Goal: Information Seeking & Learning: Learn about a topic

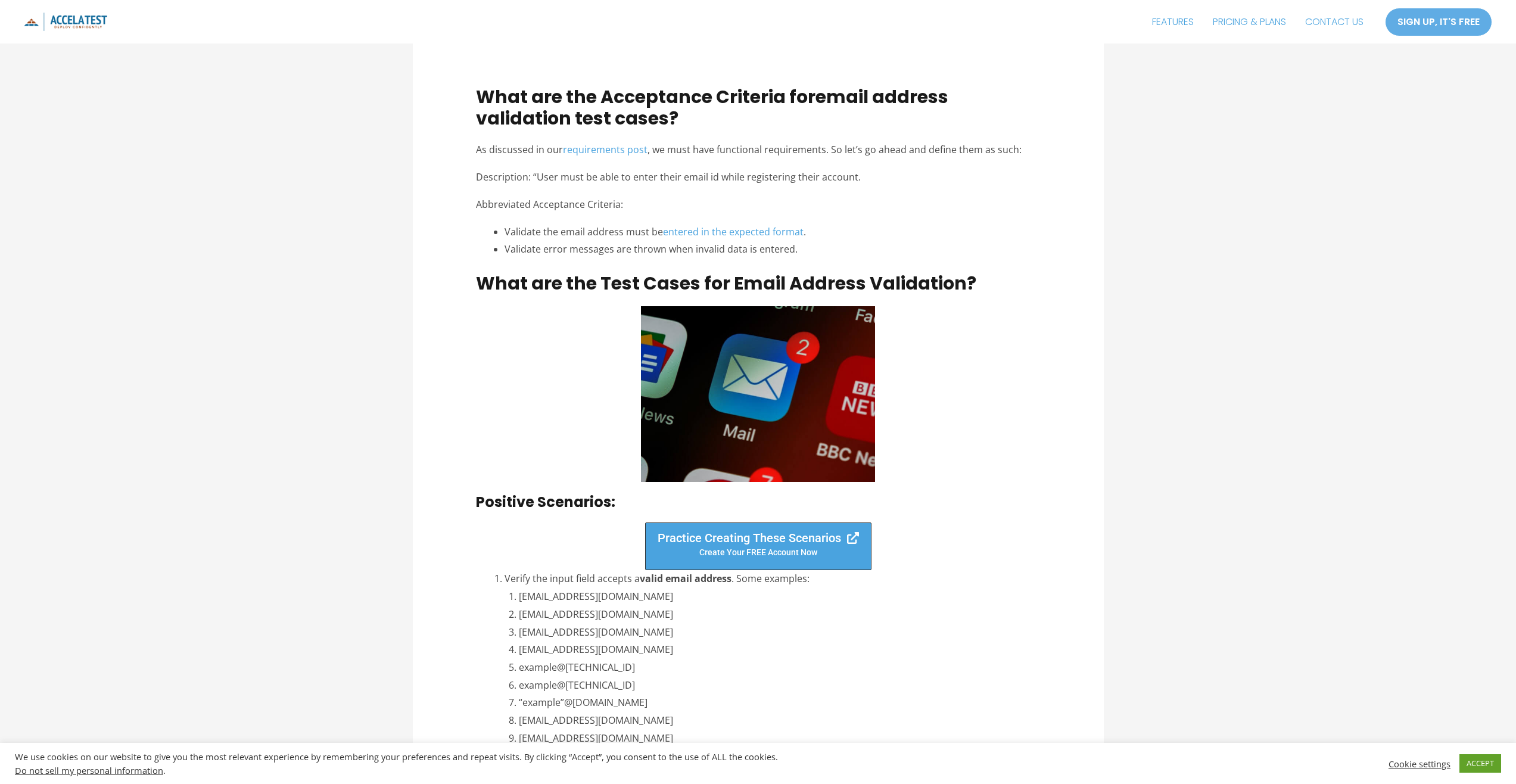
scroll to position [1072, 0]
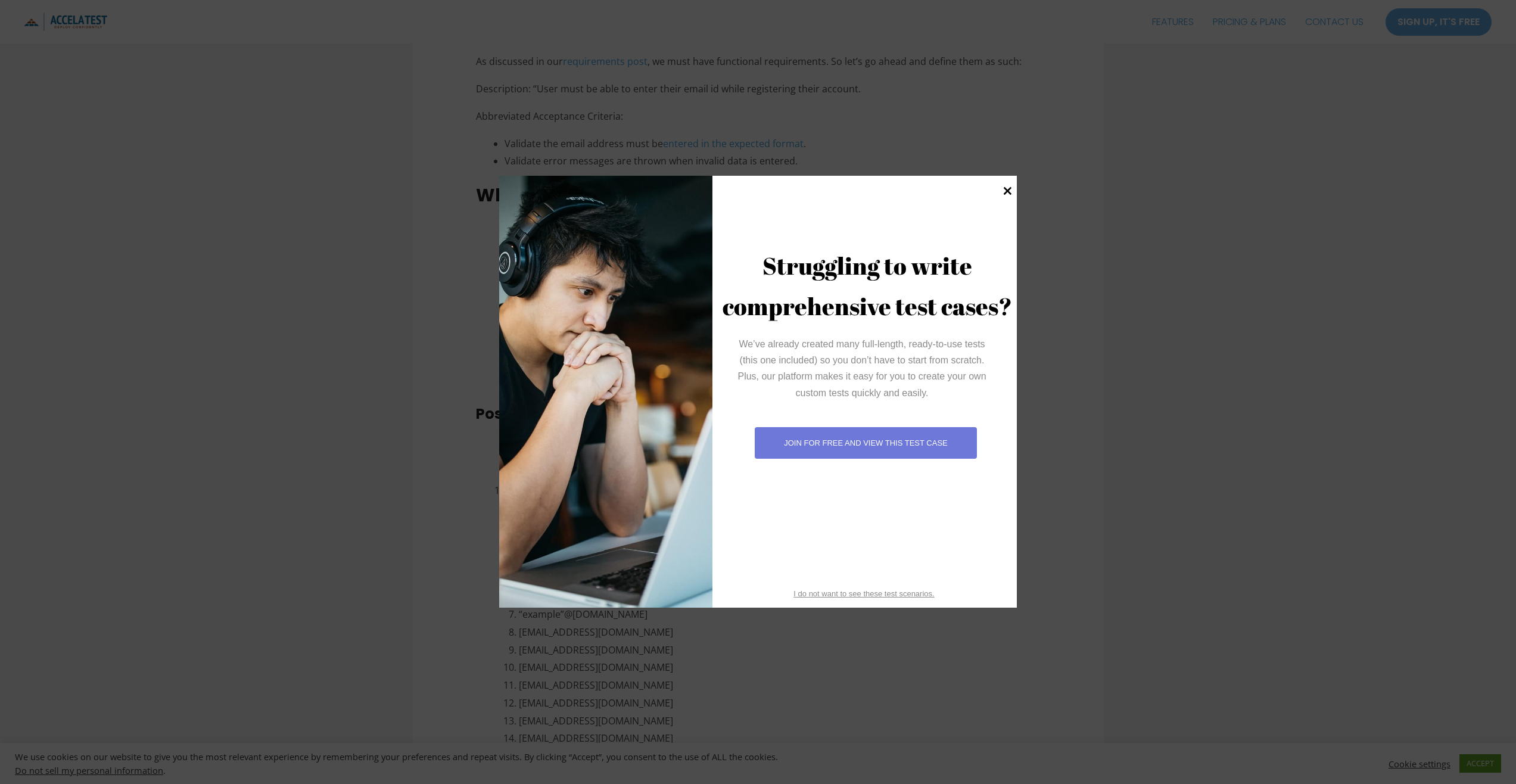
click at [1007, 191] on icon at bounding box center [1008, 191] width 9 height 9
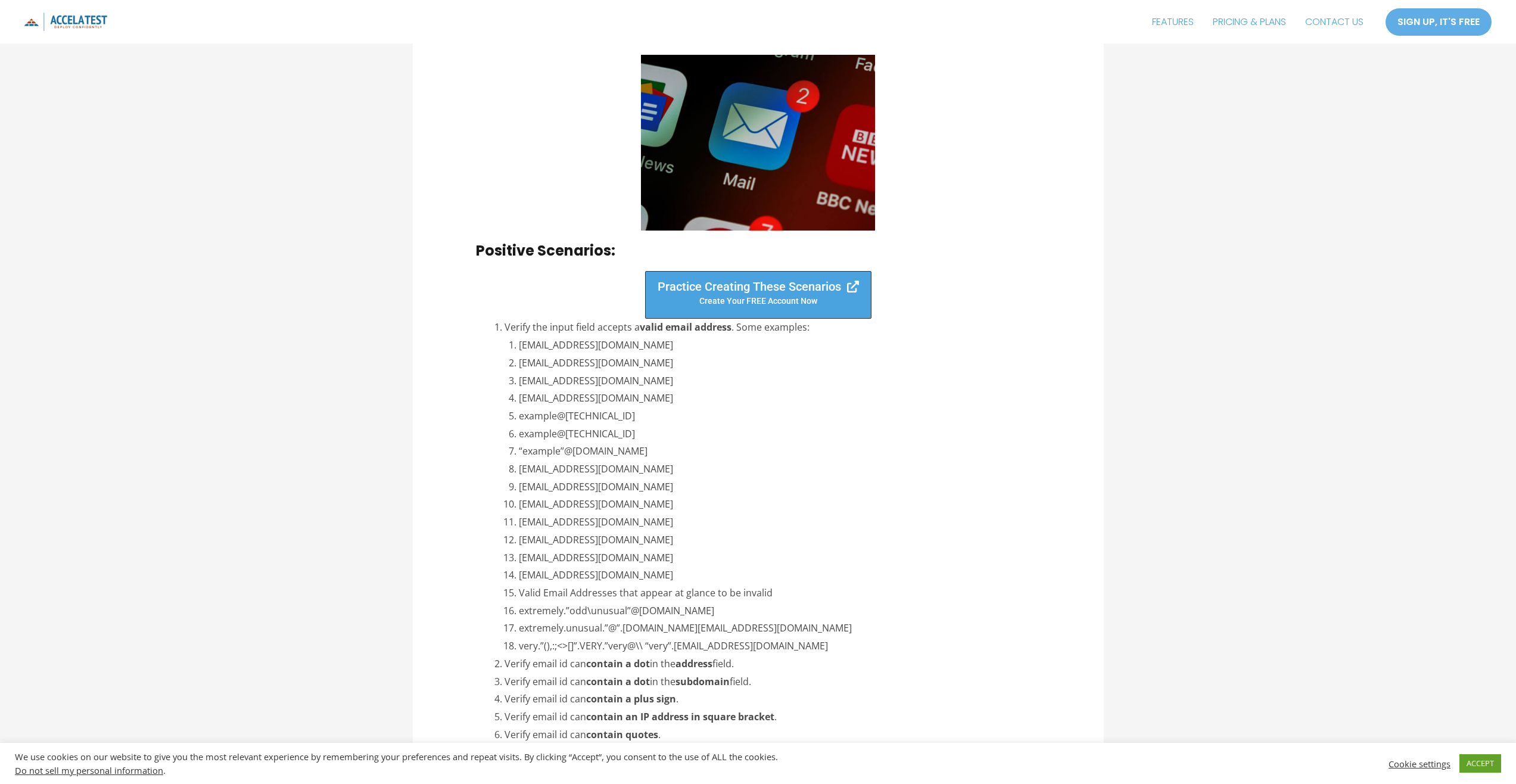
scroll to position [1251, 0]
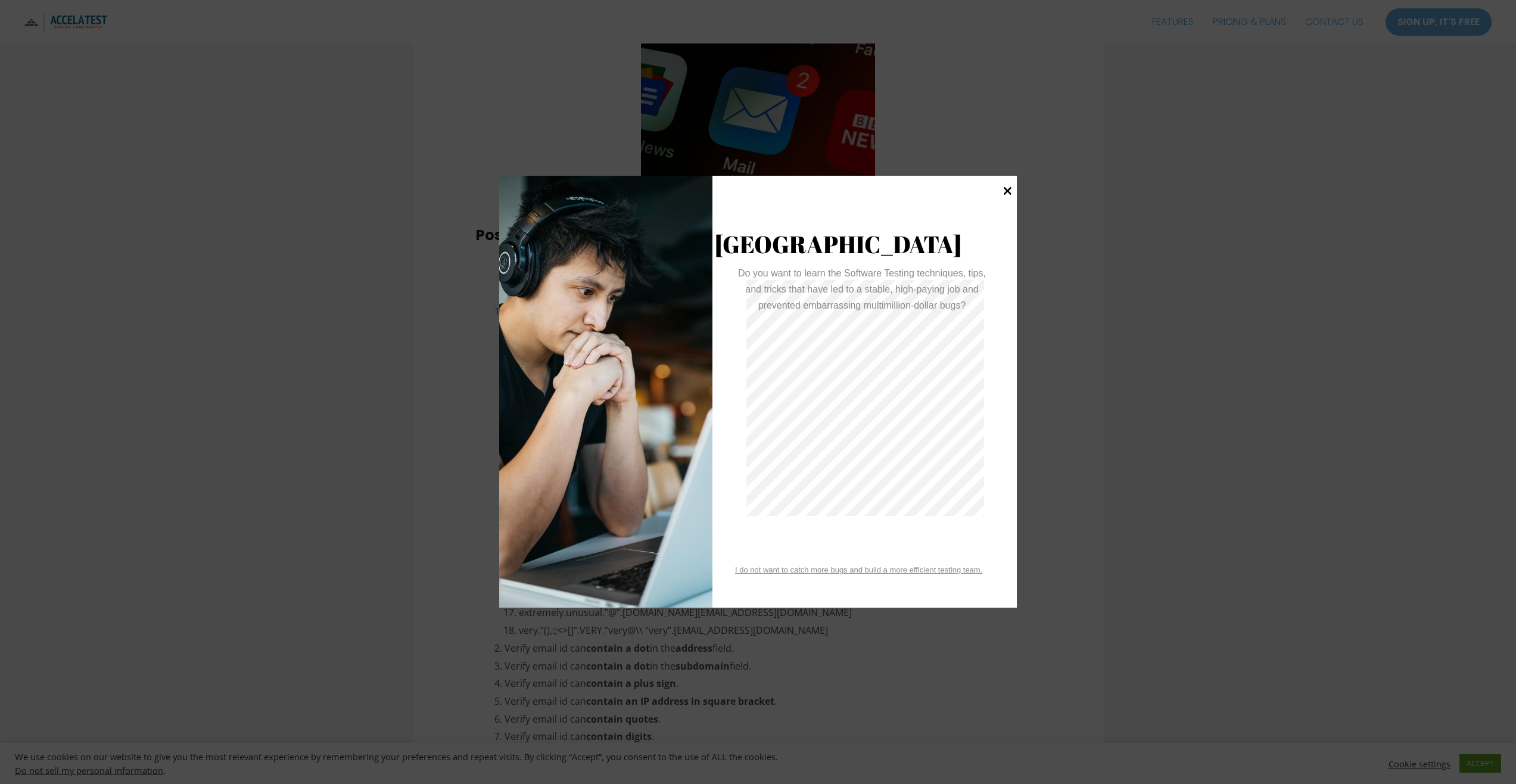
click at [1008, 191] on icon at bounding box center [1008, 191] width 9 height 9
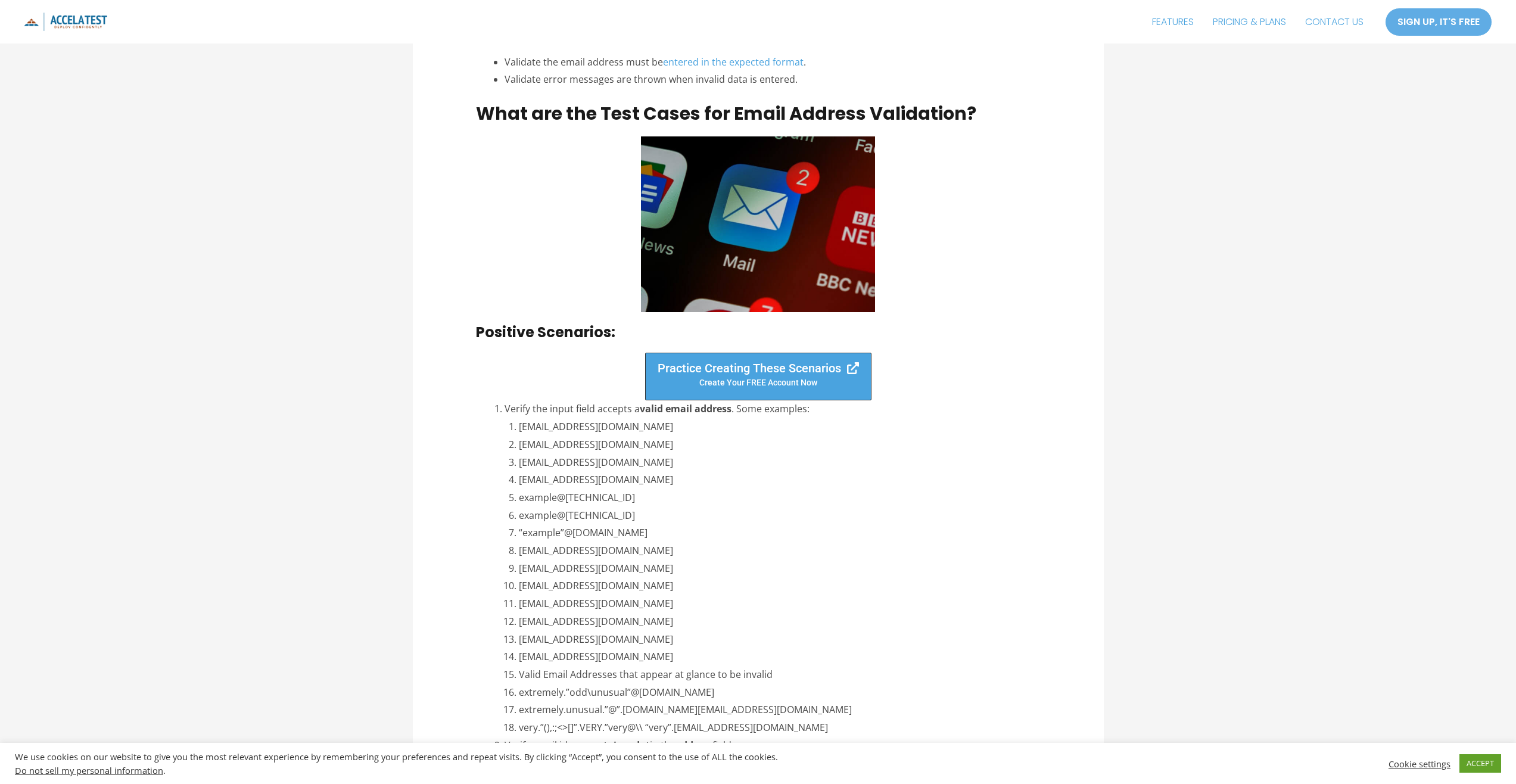
scroll to position [1132, 0]
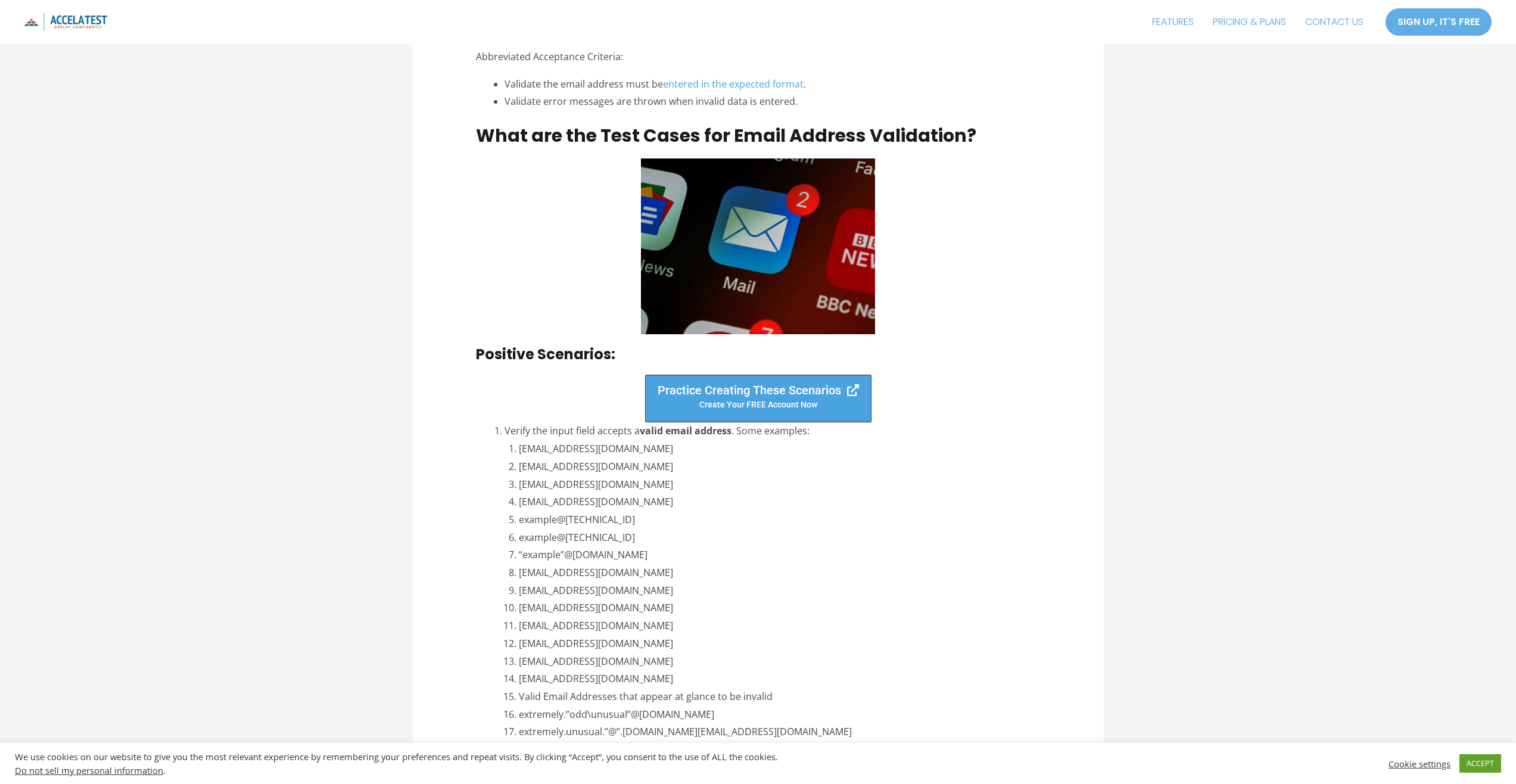
drag, startPoint x: 958, startPoint y: 546, endPoint x: 903, endPoint y: 517, distance: 62.2
click at [957, 546] on li "example@[TECHNICAL_ID]" at bounding box center [779, 538] width 521 height 18
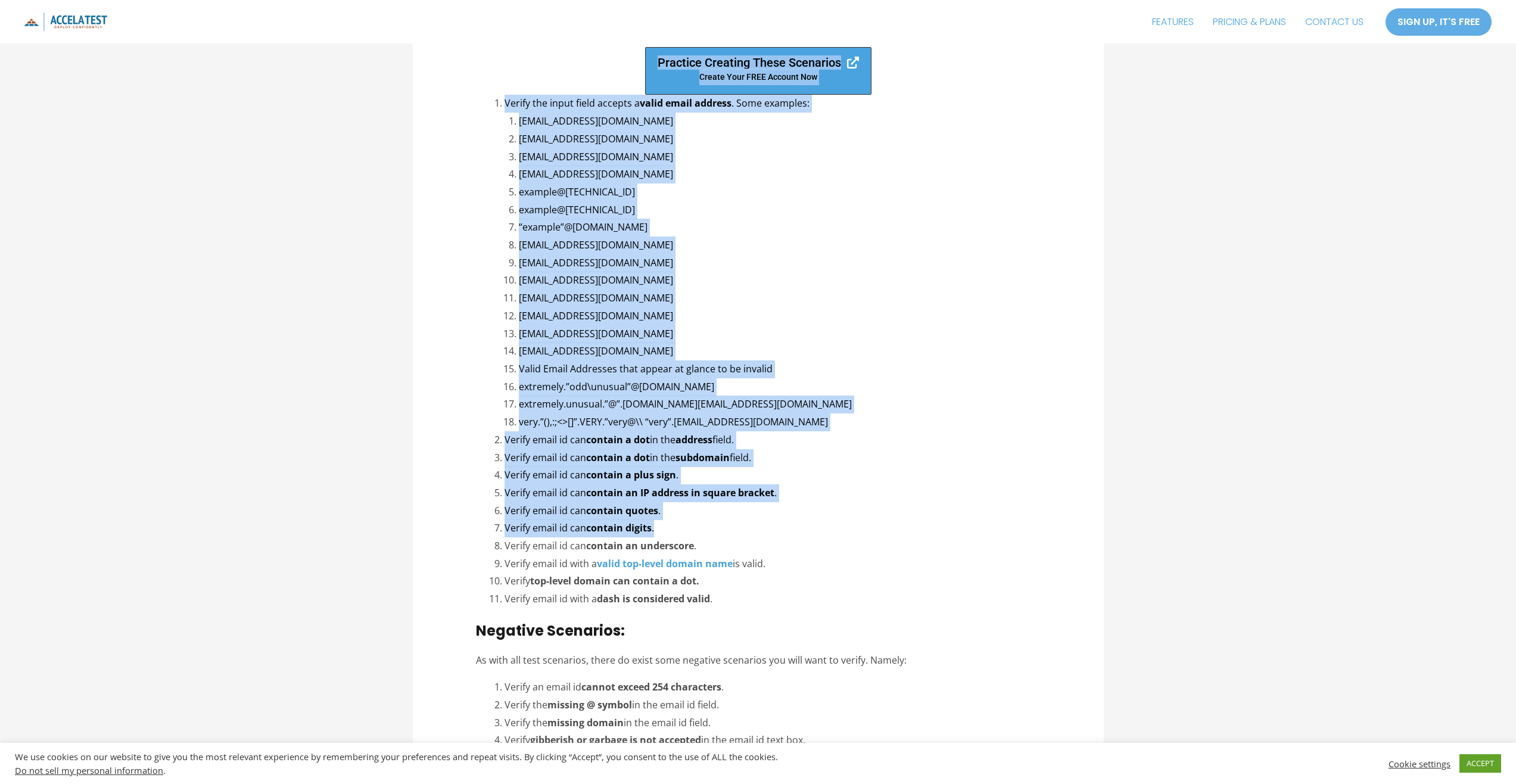
scroll to position [1489, 0]
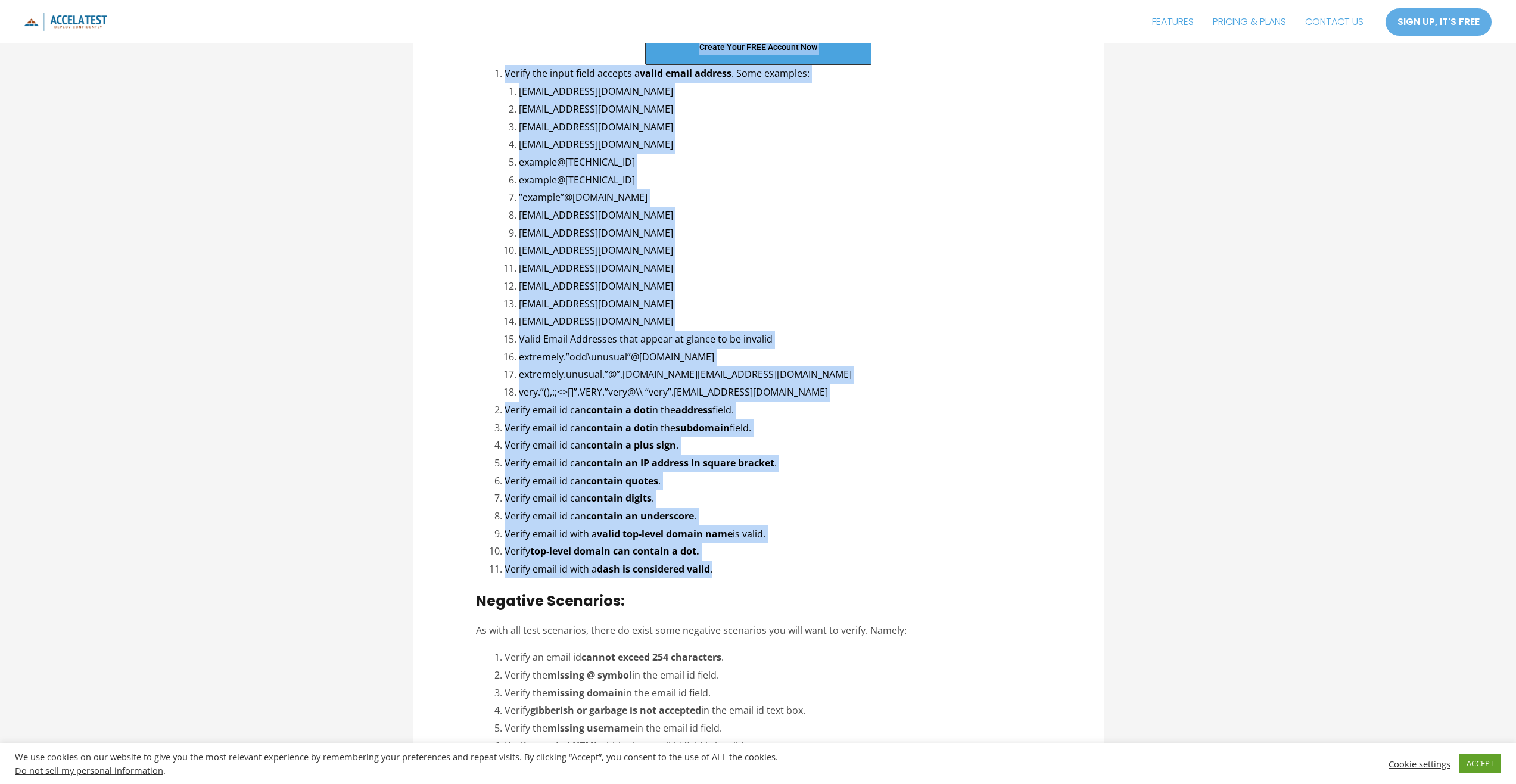
drag, startPoint x: 477, startPoint y: 351, endPoint x: 883, endPoint y: 571, distance: 461.8
click at [883, 571] on div "LinkedIn Tweet Email Table of Contents show 1 Watch the Complete Guide Video fo…" at bounding box center [758, 382] width 564 height 2813
copy div "Loremips Dolorsita: Consecte Adipisci Elits Doeiusmod Tempor inci uTLA etdolor …"
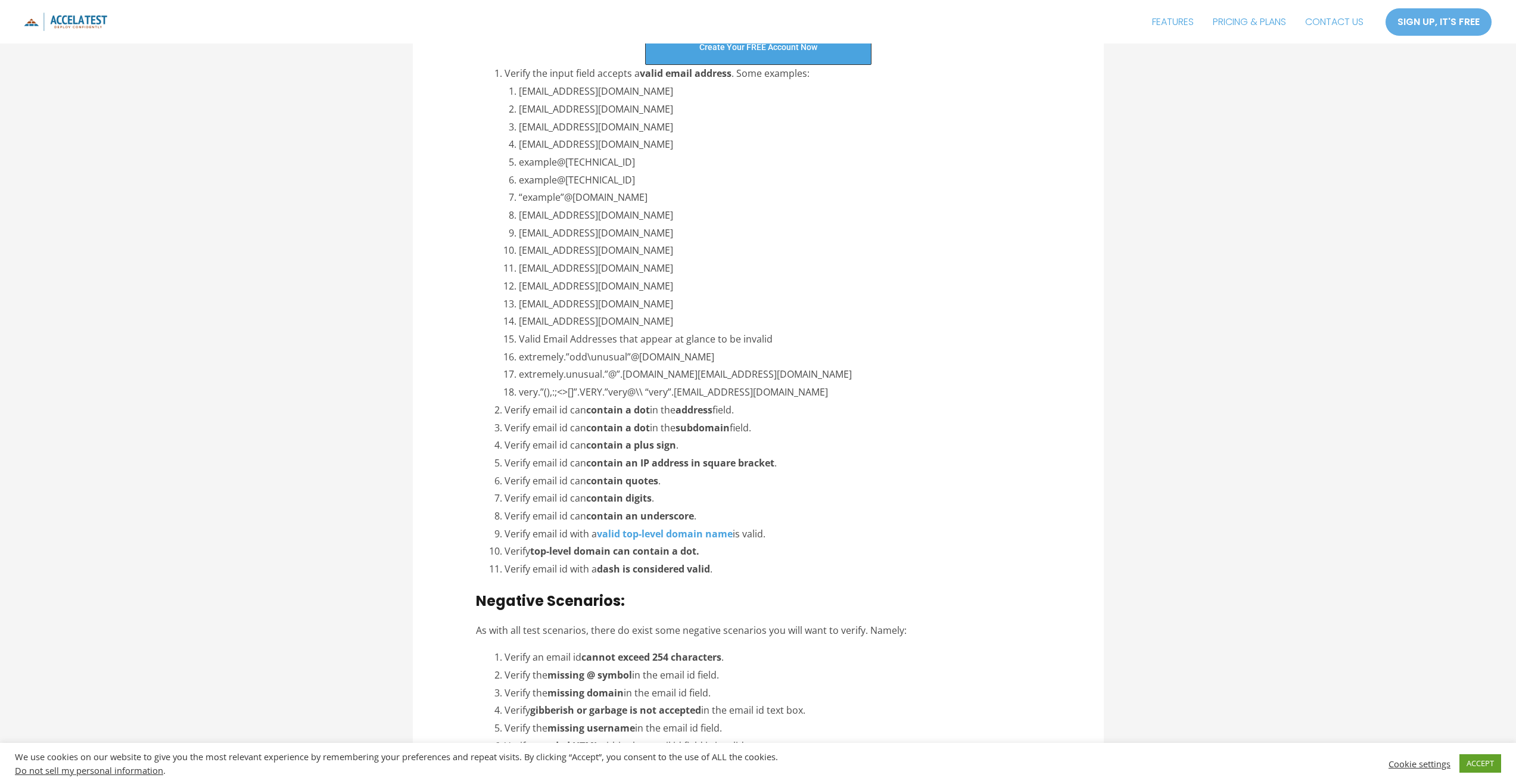
click at [991, 623] on p "As with all test scenarios, there do exist some negative scenarios you will wan…" at bounding box center [758, 631] width 564 height 18
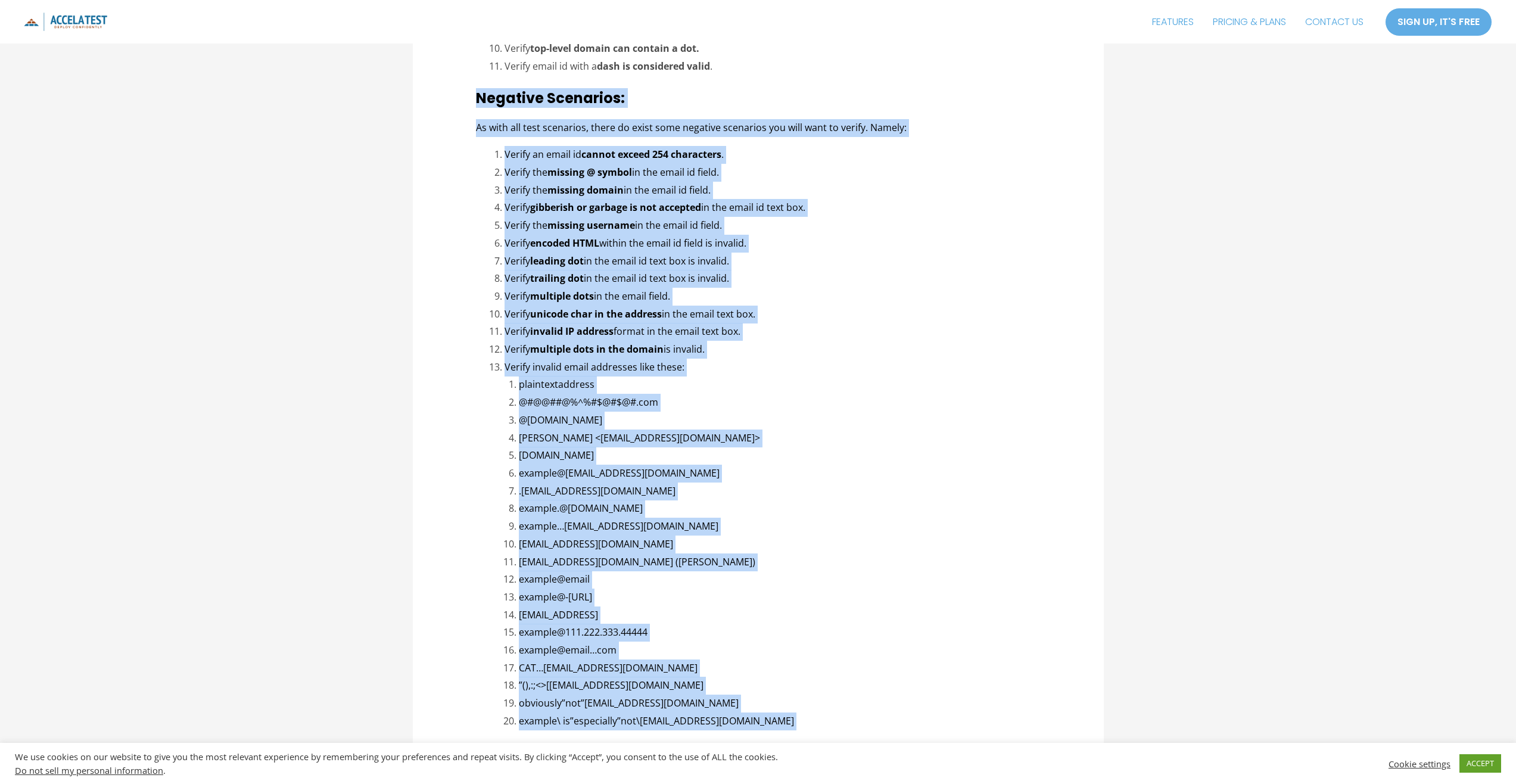
scroll to position [2085, 0]
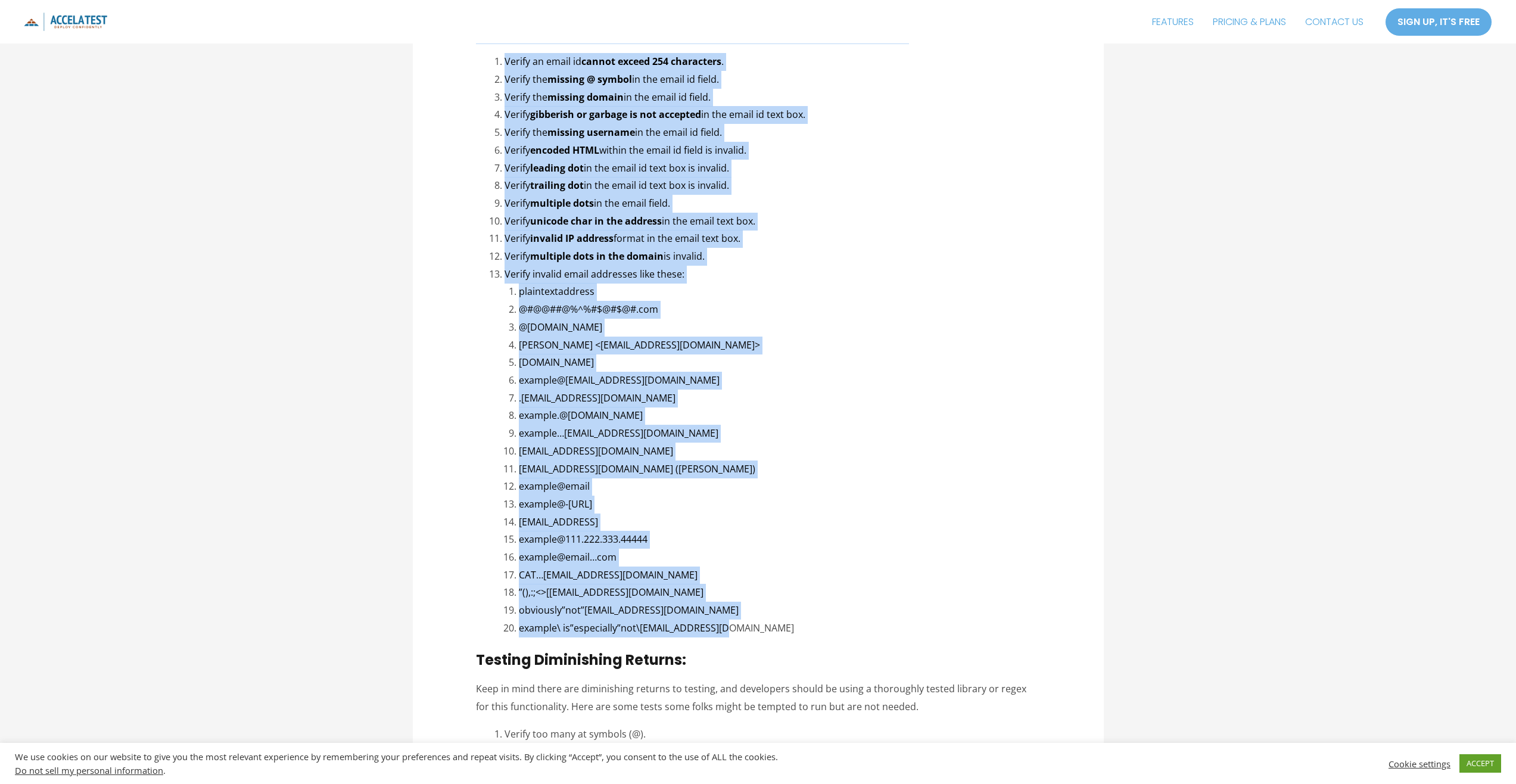
drag, startPoint x: 478, startPoint y: 602, endPoint x: 816, endPoint y: 632, distance: 339.3
copy div "Negative Scenarios: As with all test scenarios, there do exist some negative sc…"
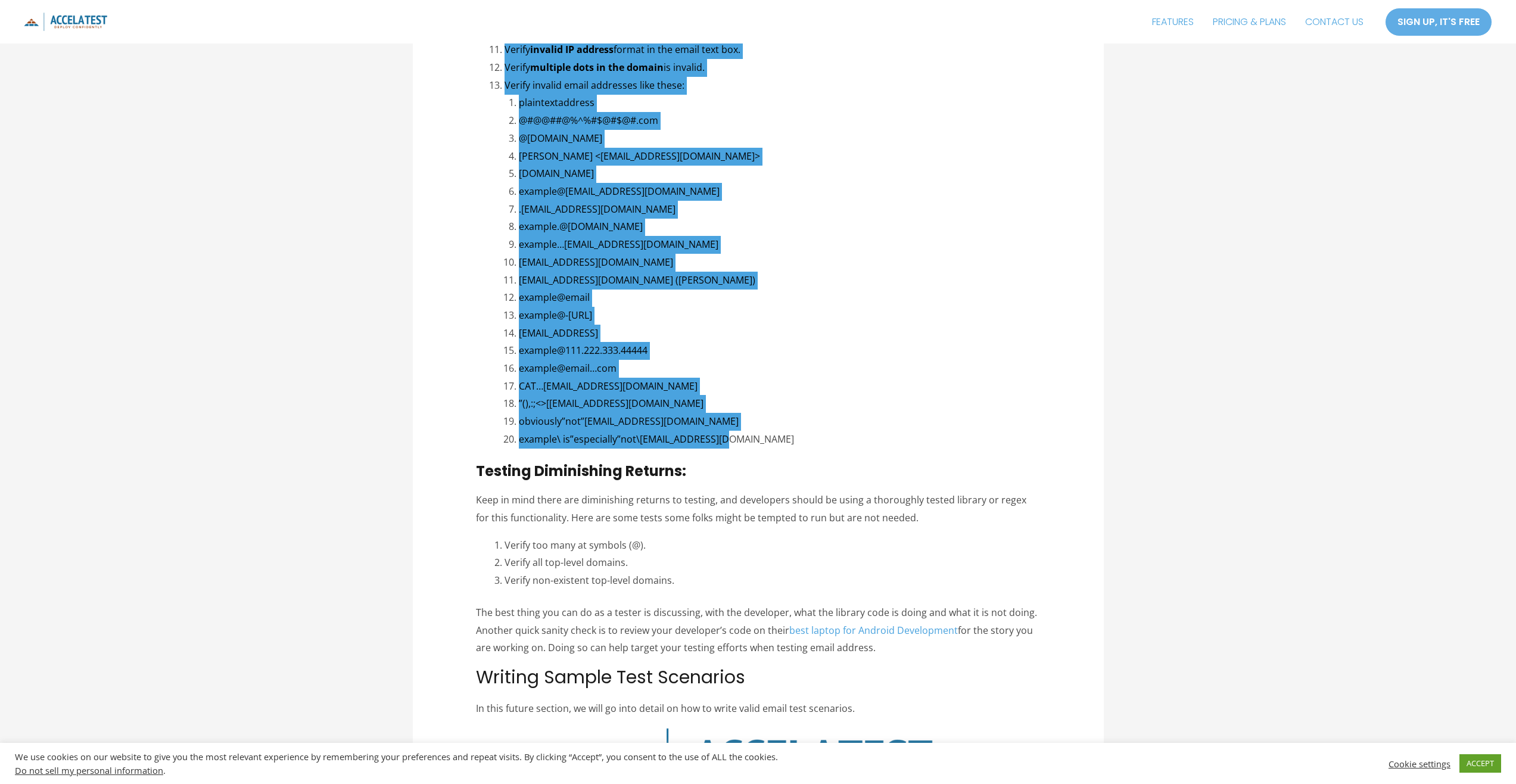
scroll to position [2323, 0]
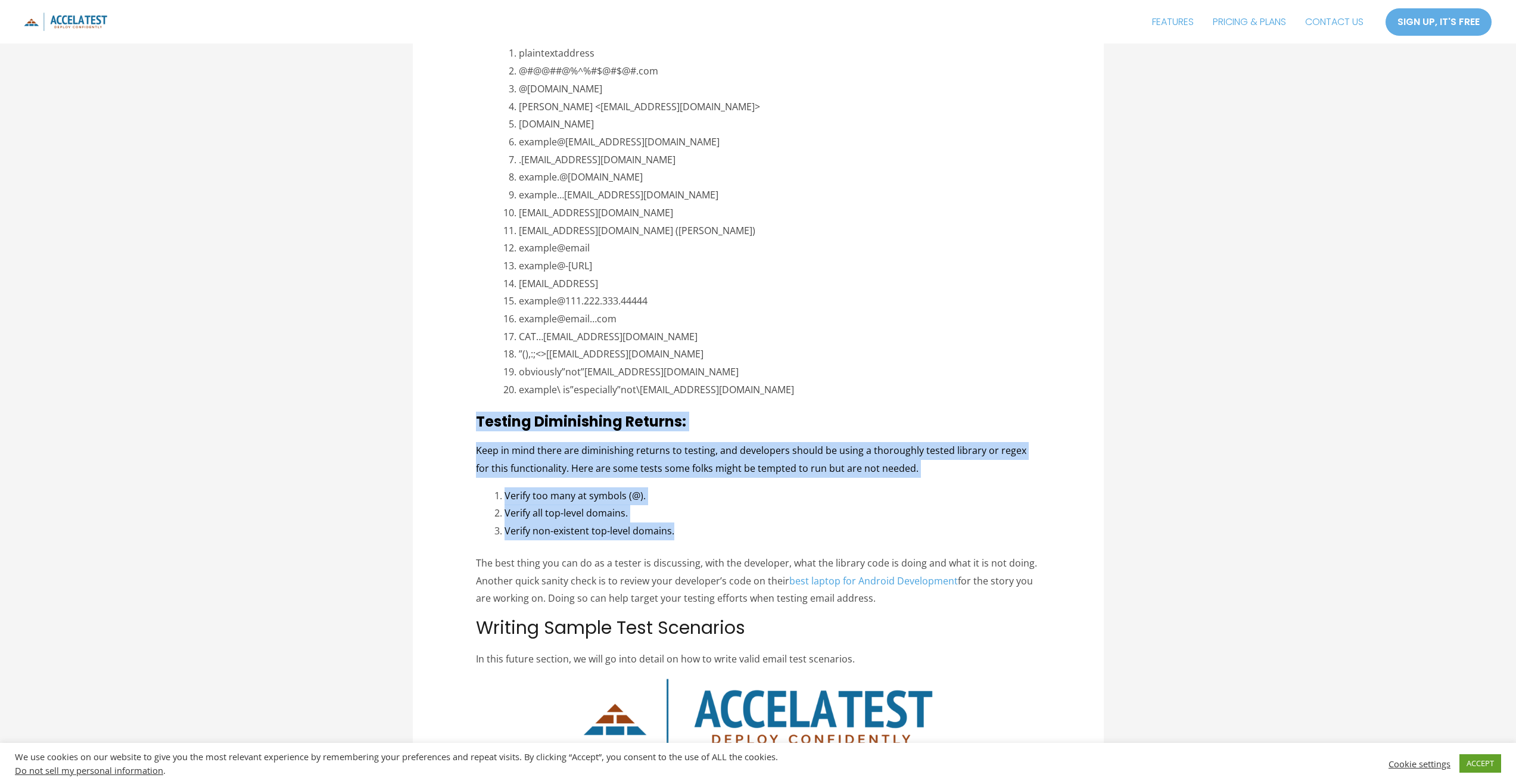
drag, startPoint x: 475, startPoint y: 419, endPoint x: 746, endPoint y: 535, distance: 294.8
copy div "Testing Diminishing Returns: Keep in mind there are diminishing returns to test…"
